Goal: Information Seeking & Learning: Learn about a topic

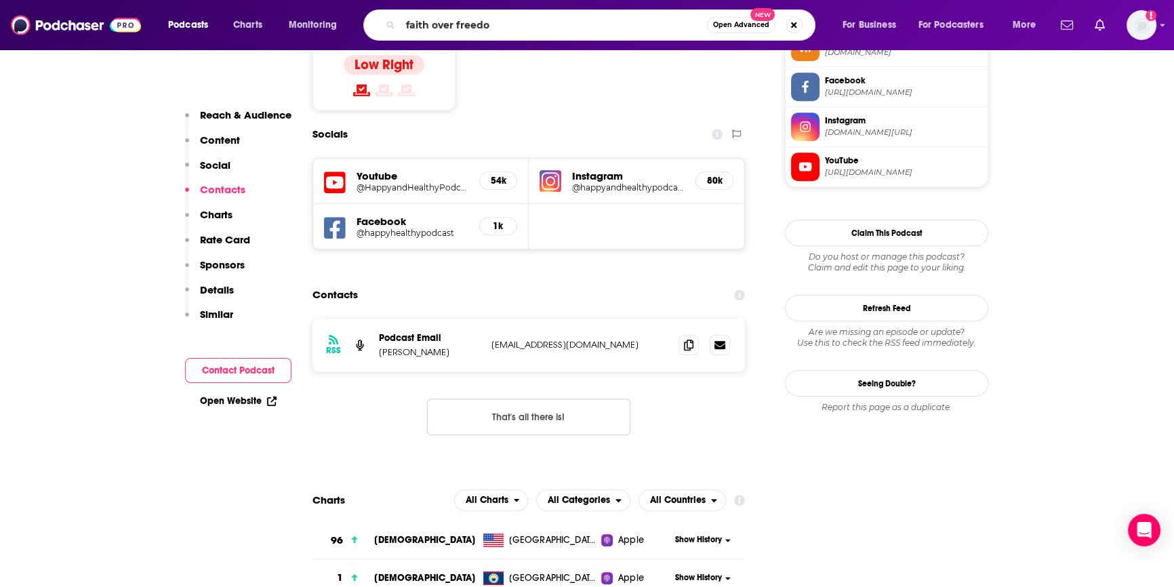
type input "faith over freedom"
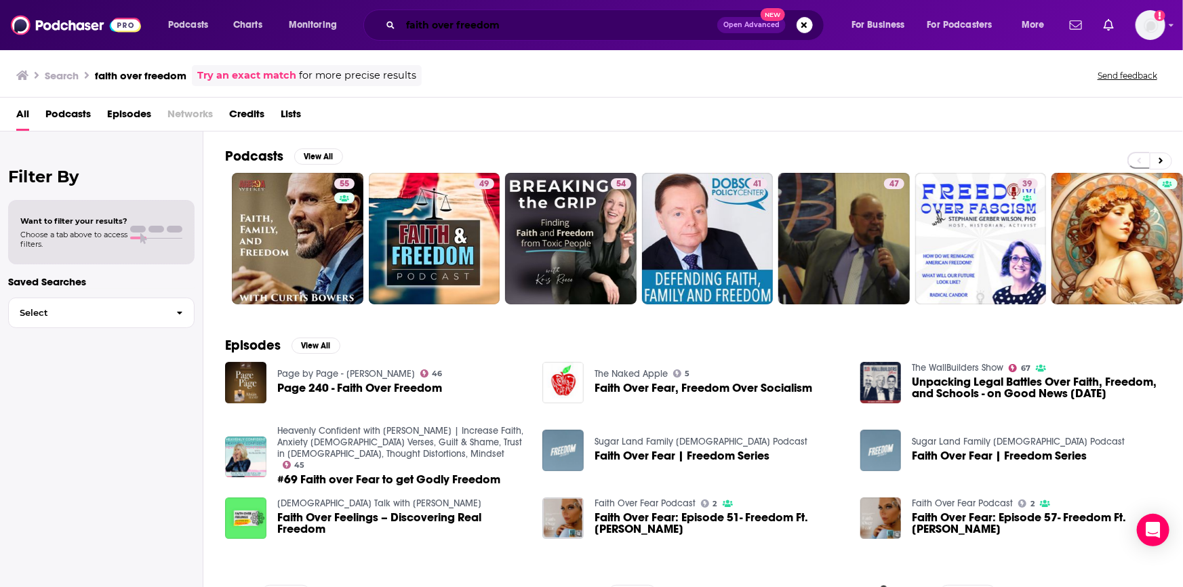
click at [518, 30] on input "faith over freedom" at bounding box center [559, 25] width 317 height 22
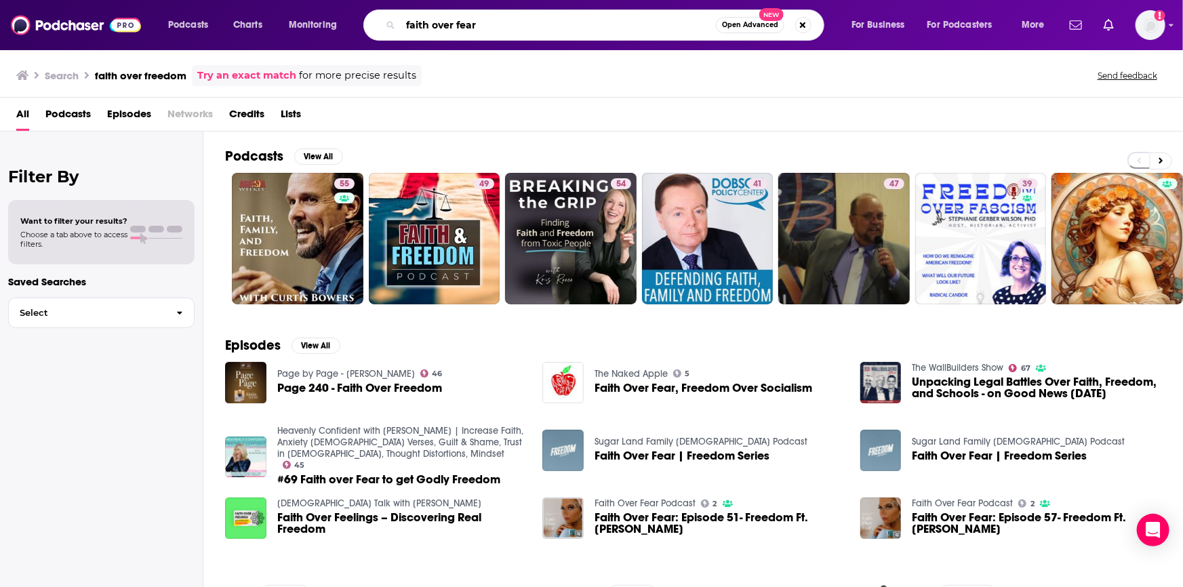
type input "faith over fear"
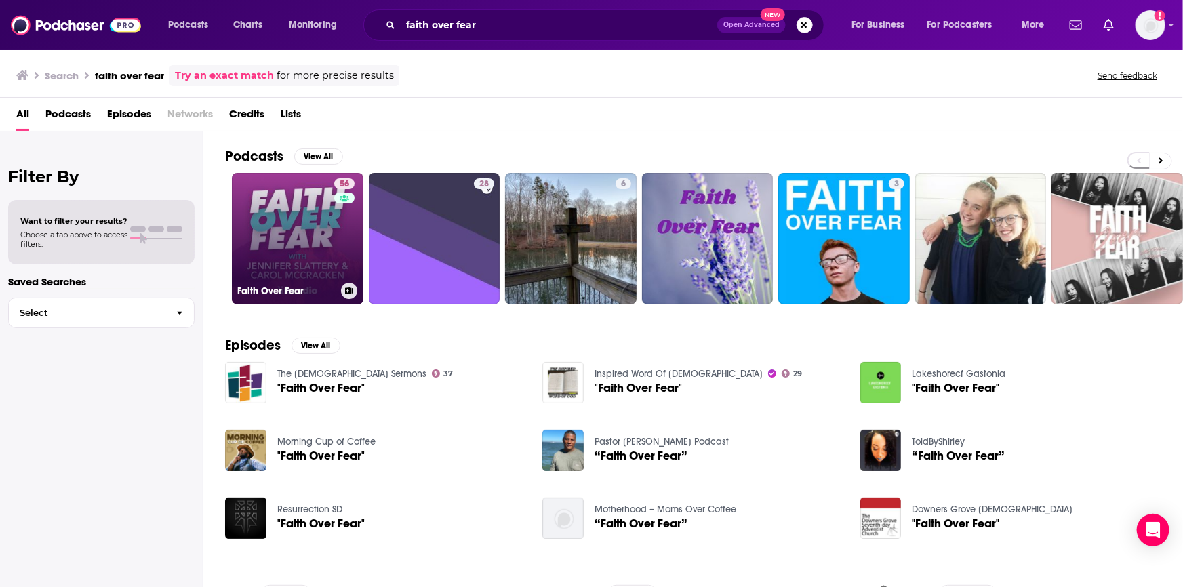
click at [299, 224] on link "56 Faith Over Fear" at bounding box center [298, 239] width 132 height 132
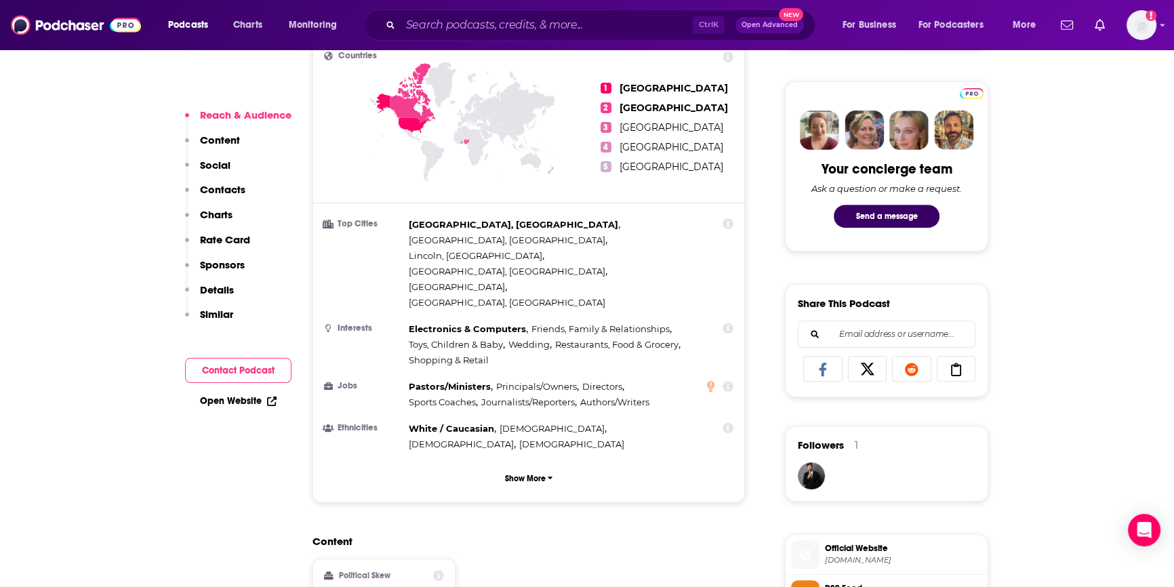
scroll to position [308, 0]
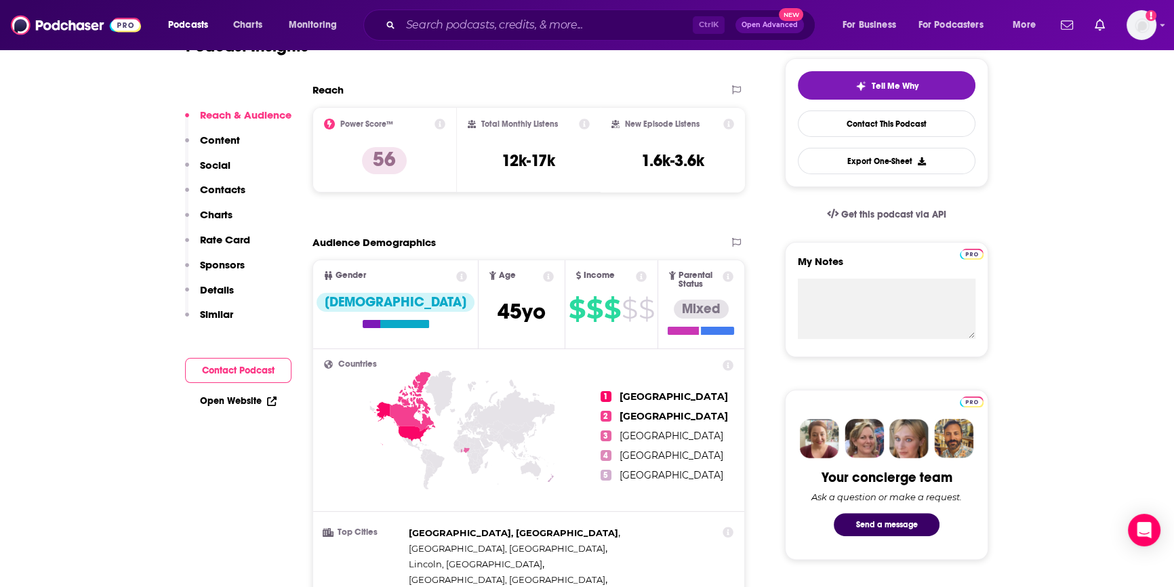
click at [237, 403] on link "Open Website" at bounding box center [238, 401] width 77 height 12
